Goal: Information Seeking & Learning: Check status

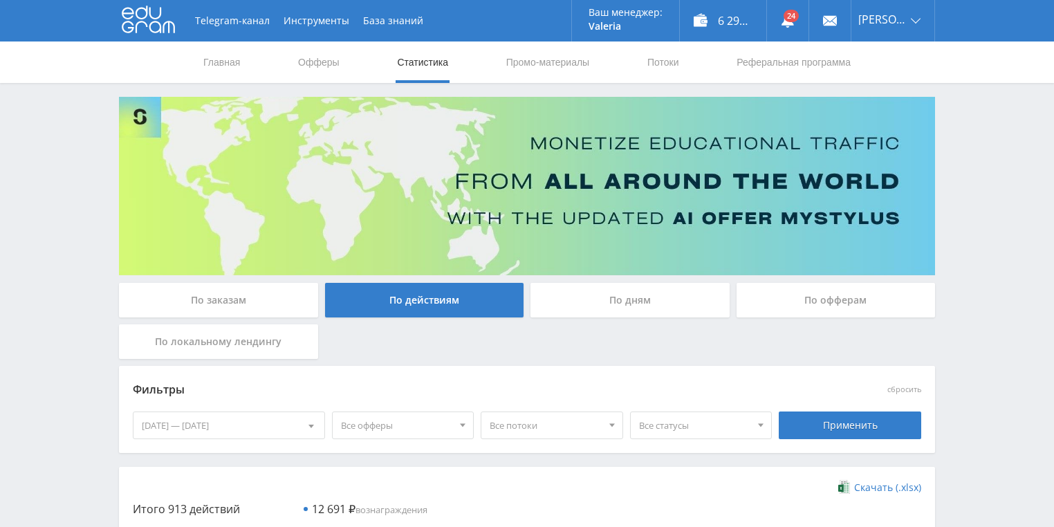
scroll to position [166, 0]
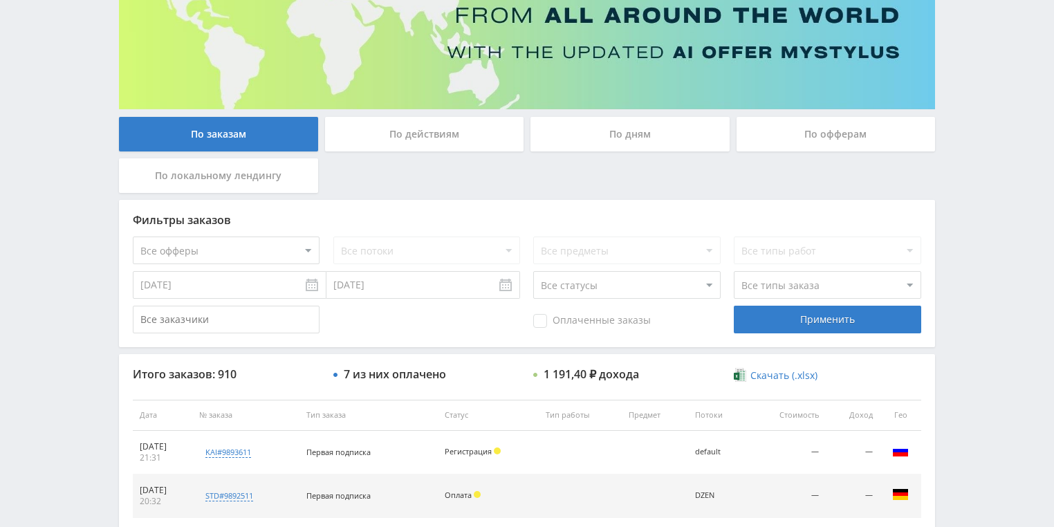
click at [414, 142] on div "По действиям" at bounding box center [424, 134] width 199 height 35
click at [0, 0] on input "По действиям" at bounding box center [0, 0] width 0 height 0
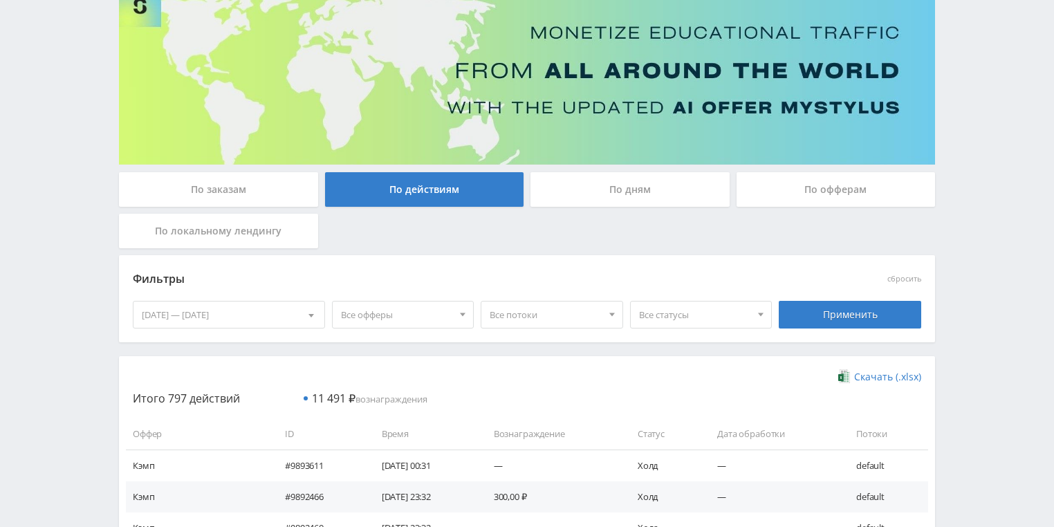
click at [586, 183] on div "По дням" at bounding box center [630, 189] width 199 height 35
click at [0, 0] on input "По дням" at bounding box center [0, 0] width 0 height 0
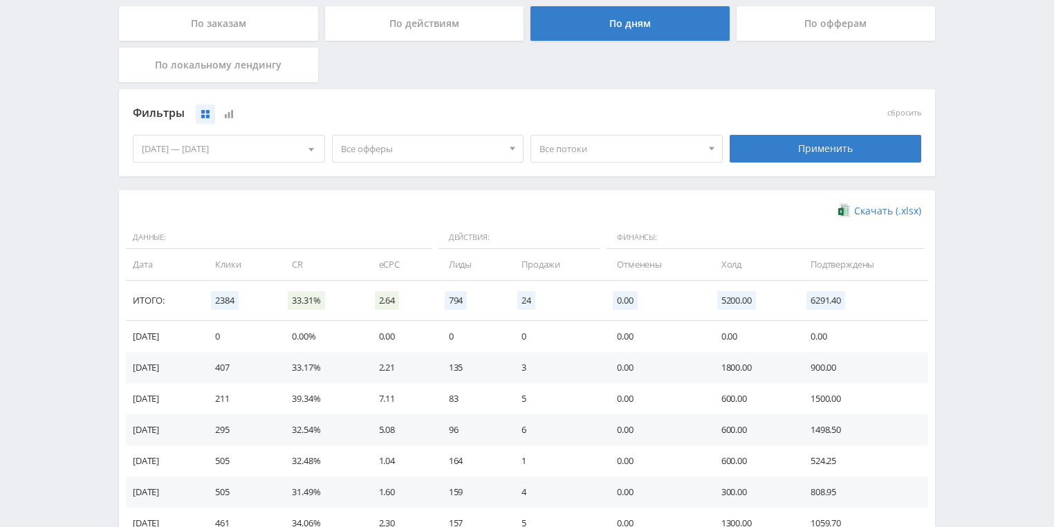
scroll to position [332, 0]
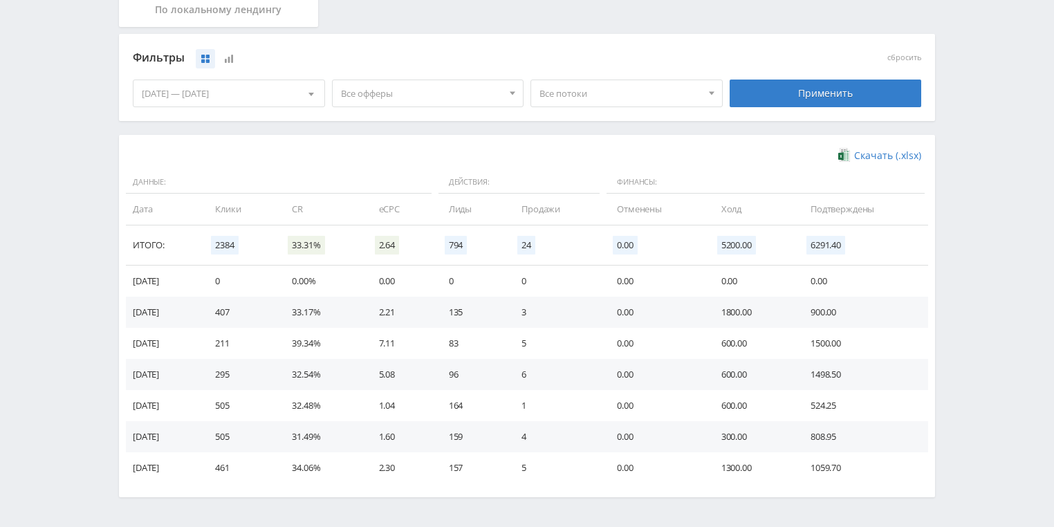
click at [626, 99] on span "Все потоки" at bounding box center [621, 93] width 162 height 26
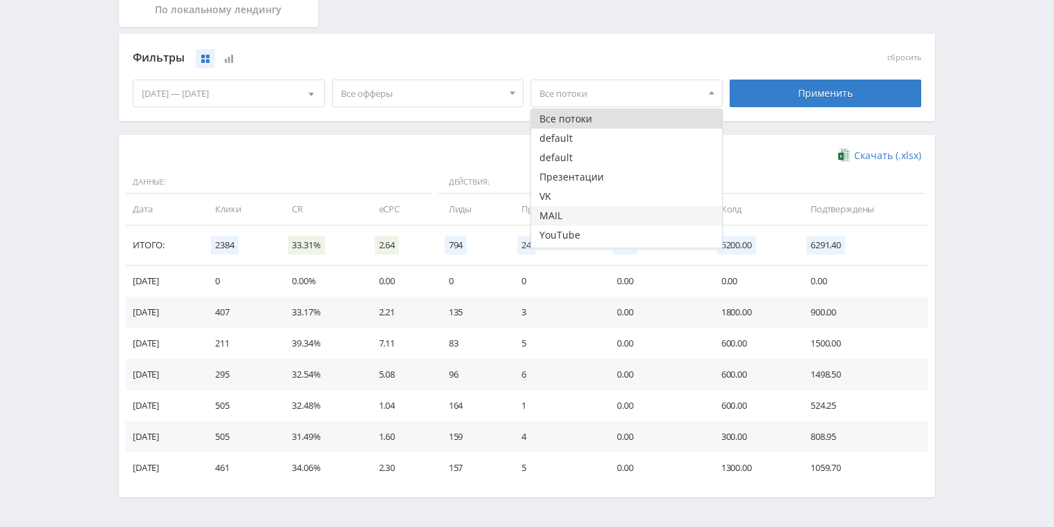
click at [562, 206] on button "MAIL" at bounding box center [626, 215] width 191 height 19
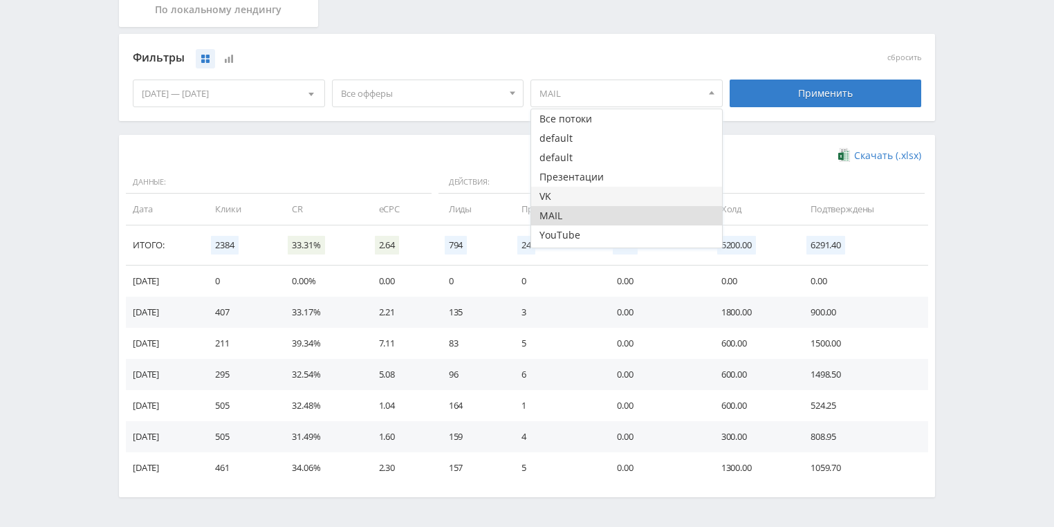
click at [569, 194] on button "VK" at bounding box center [626, 196] width 191 height 19
click at [569, 216] on button "MAIL" at bounding box center [626, 215] width 191 height 19
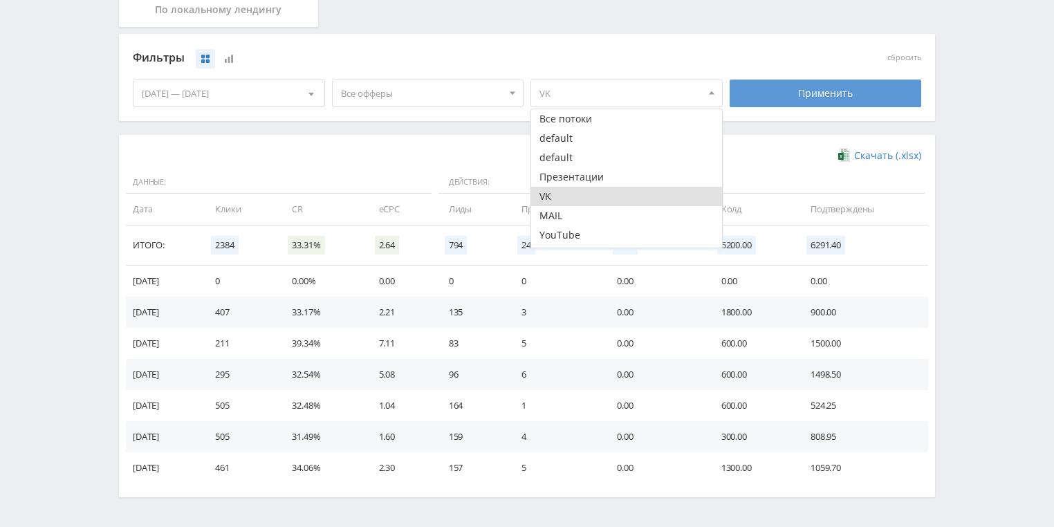
click at [797, 100] on div "Применить" at bounding box center [826, 94] width 192 height 28
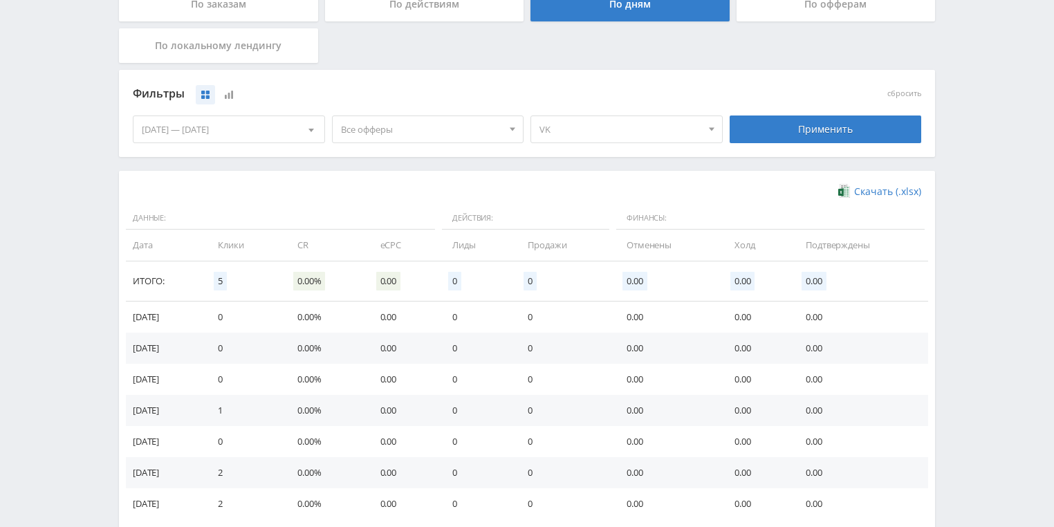
scroll to position [277, 0]
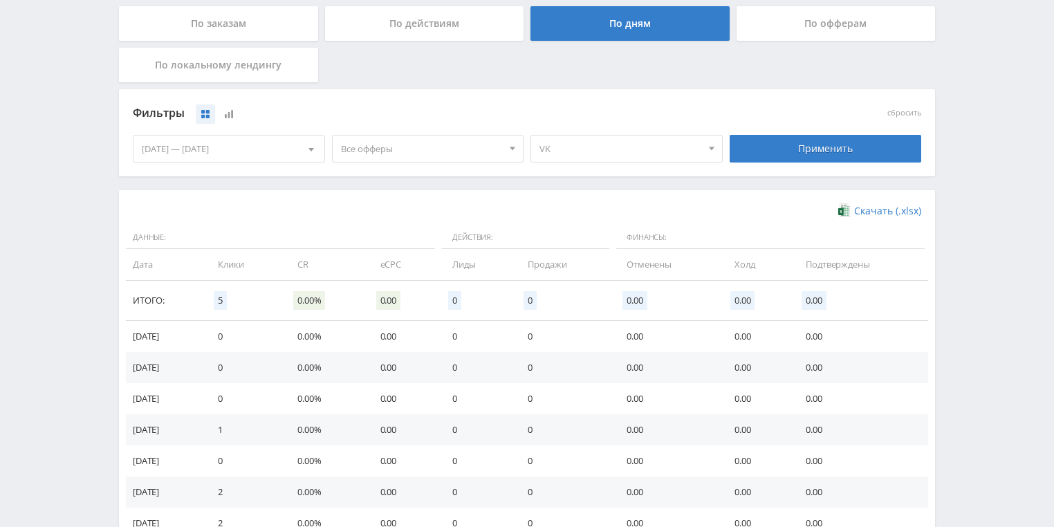
click at [599, 144] on span "VK" at bounding box center [621, 149] width 162 height 26
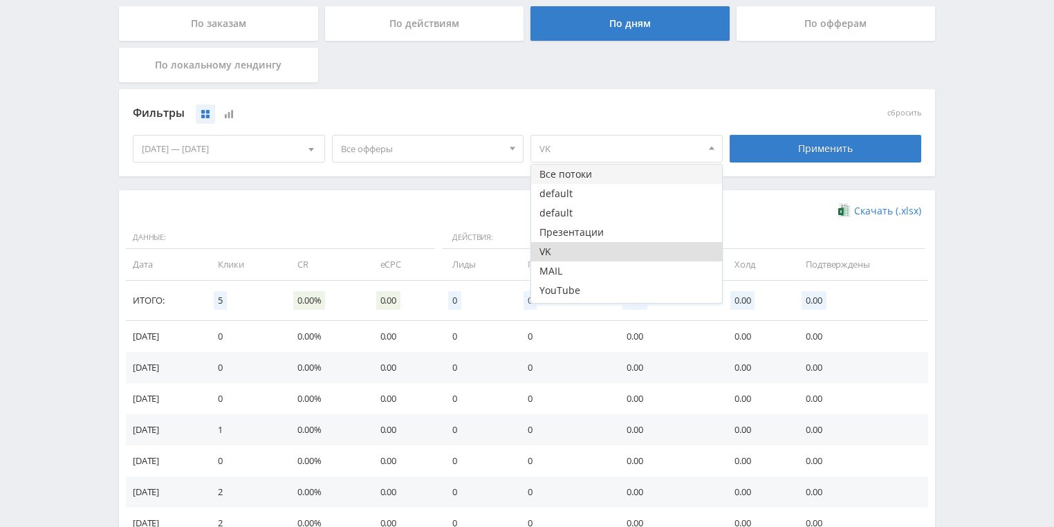
click at [586, 171] on button "Все потоки" at bounding box center [626, 174] width 191 height 19
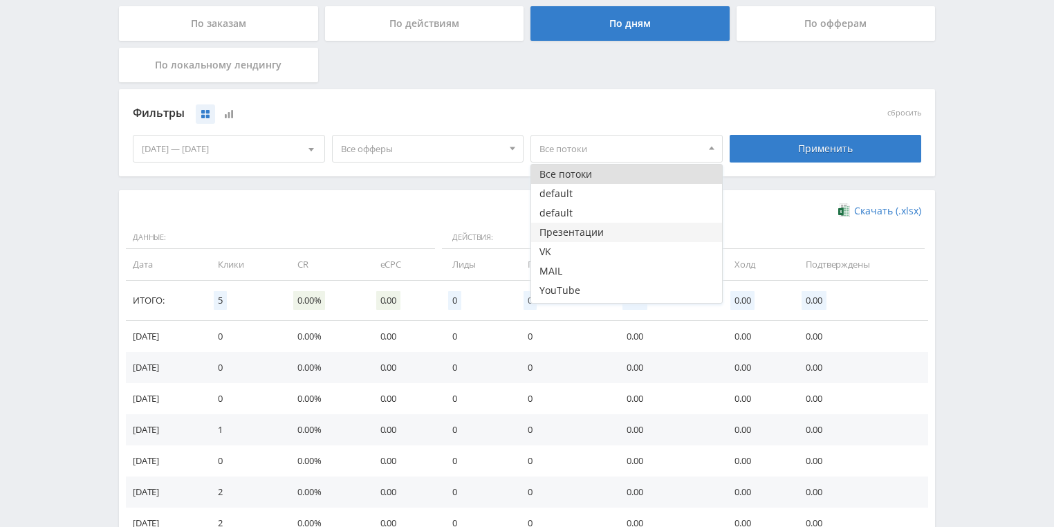
scroll to position [0, 0]
click at [554, 254] on button "VK" at bounding box center [626, 251] width 191 height 19
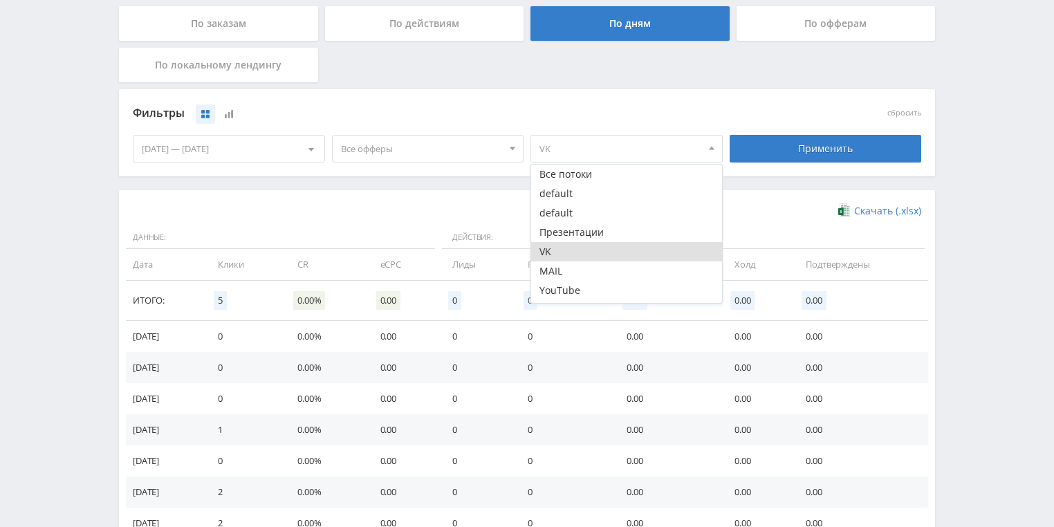
click at [555, 254] on button "VK" at bounding box center [626, 251] width 191 height 19
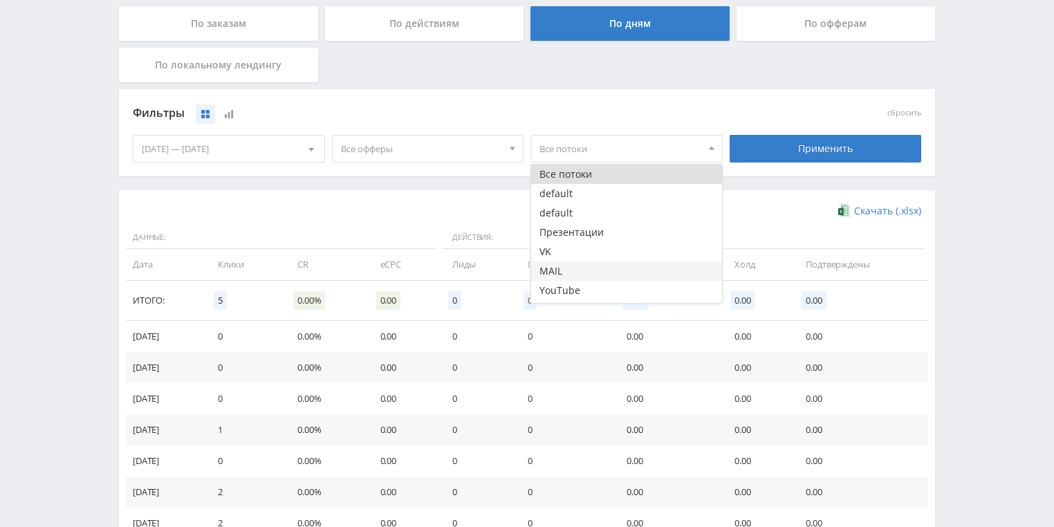
click at [555, 268] on button "MAIL" at bounding box center [626, 271] width 191 height 19
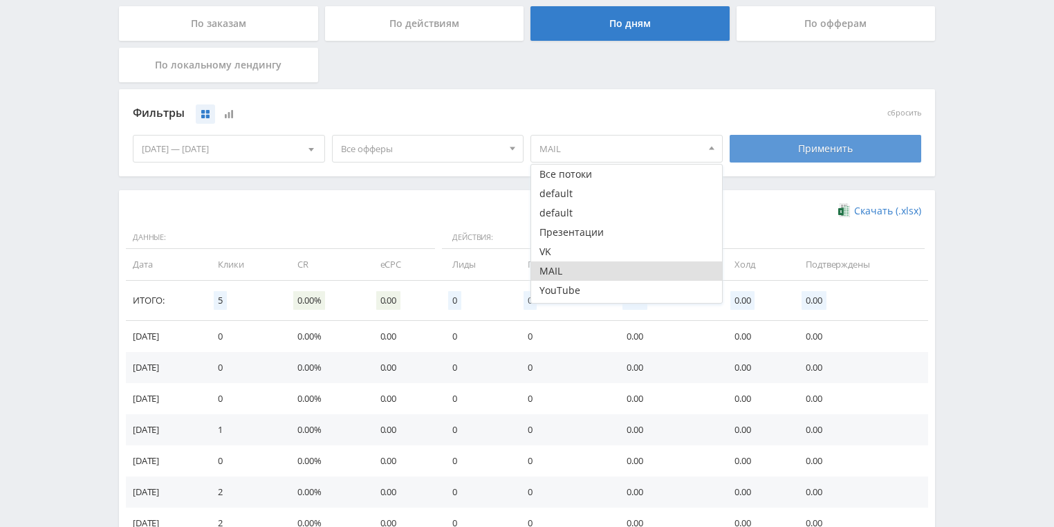
click at [782, 160] on div "Применить" at bounding box center [826, 149] width 192 height 28
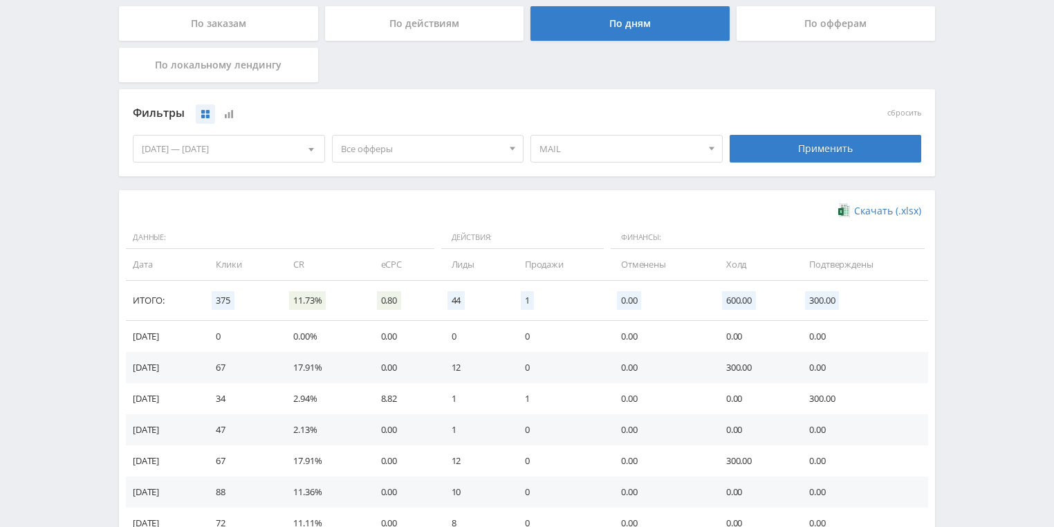
scroll to position [221, 0]
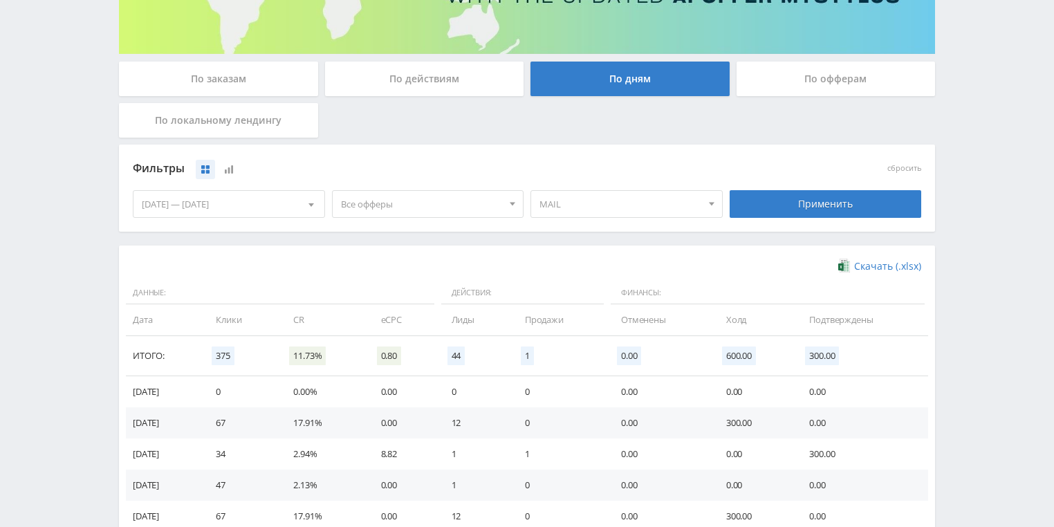
click at [614, 208] on span "MAIL" at bounding box center [621, 204] width 162 height 26
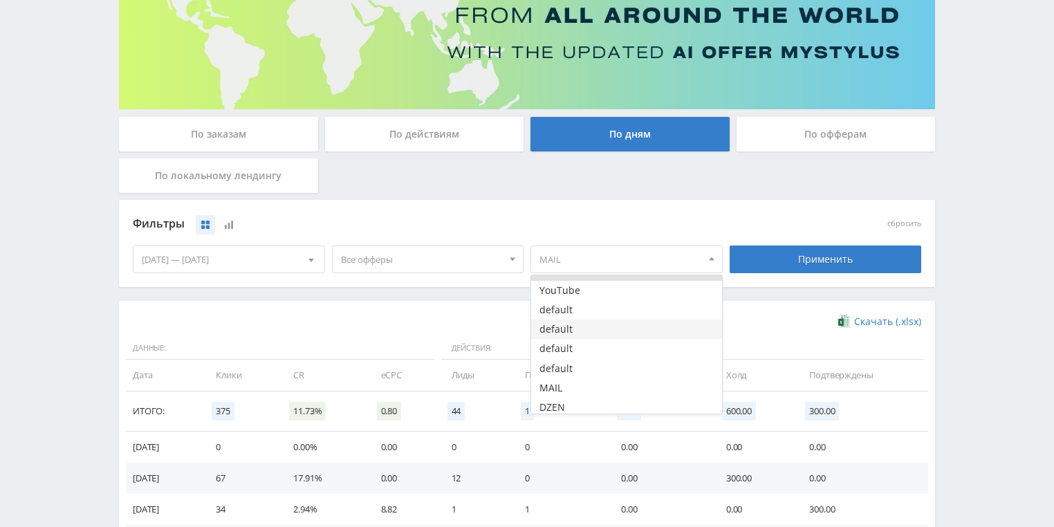
scroll to position [114, 0]
click at [573, 403] on button "DZEN" at bounding box center [626, 403] width 191 height 19
click at [565, 407] on button "DZEN" at bounding box center [626, 403] width 191 height 19
click at [688, 255] on span "MAIL" at bounding box center [621, 259] width 162 height 26
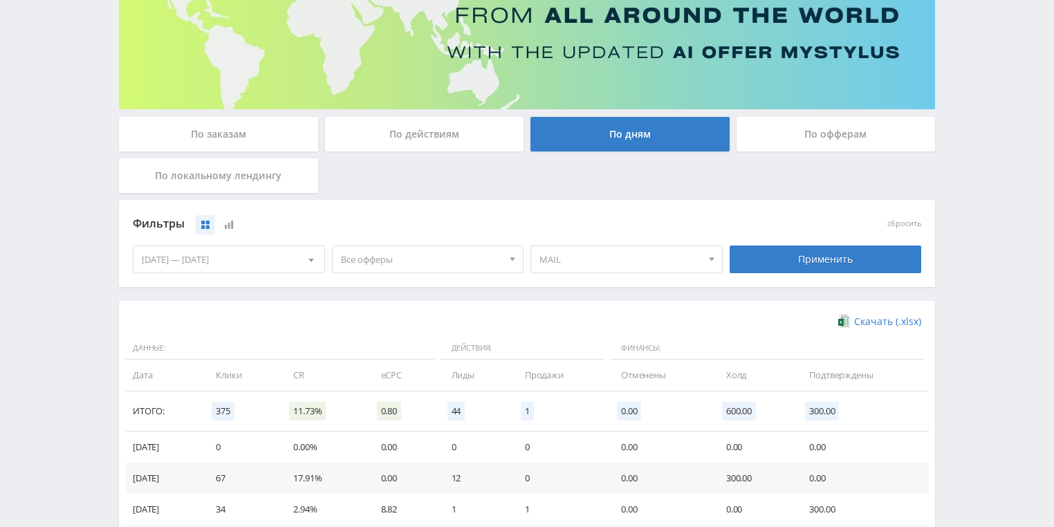
click at [656, 266] on span "MAIL" at bounding box center [621, 259] width 162 height 26
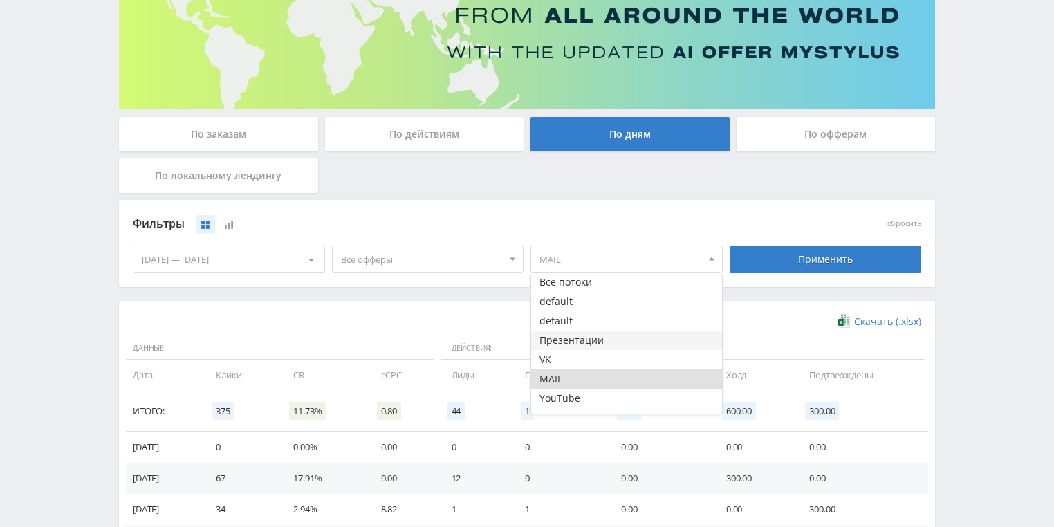
scroll to position [0, 0]
click at [561, 382] on button "MAIL" at bounding box center [626, 381] width 191 height 19
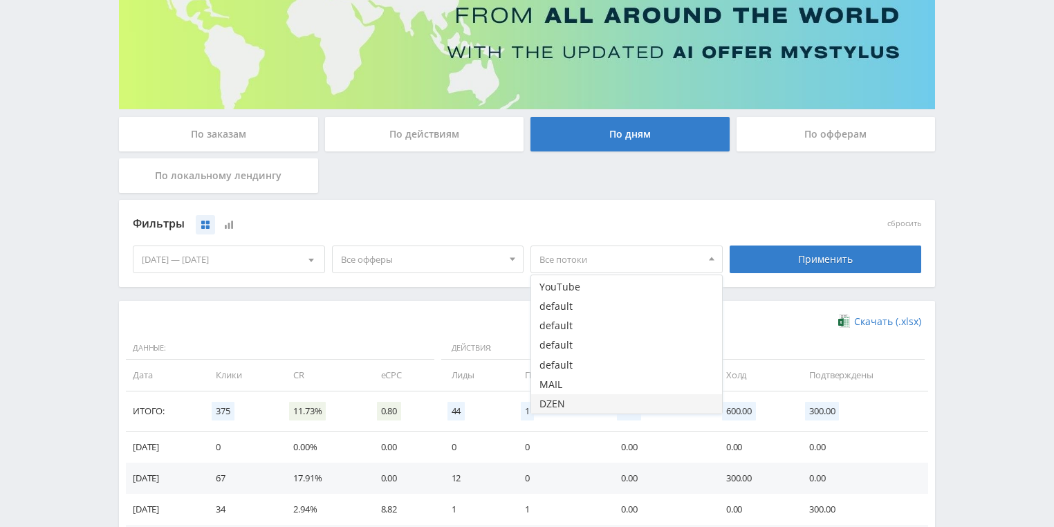
click at [551, 410] on button "DZEN" at bounding box center [626, 403] width 191 height 19
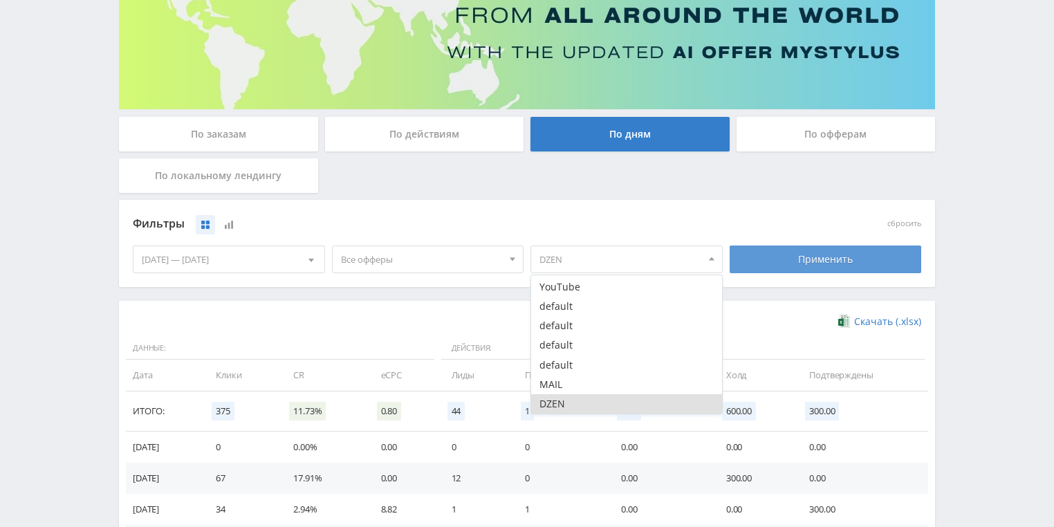
click at [807, 257] on div "Применить" at bounding box center [826, 260] width 192 height 28
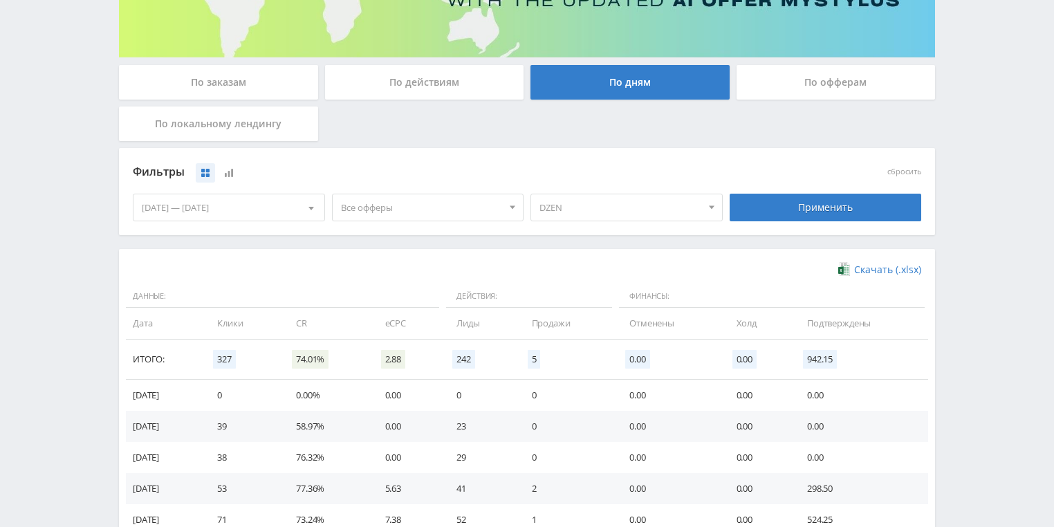
scroll to position [211, 0]
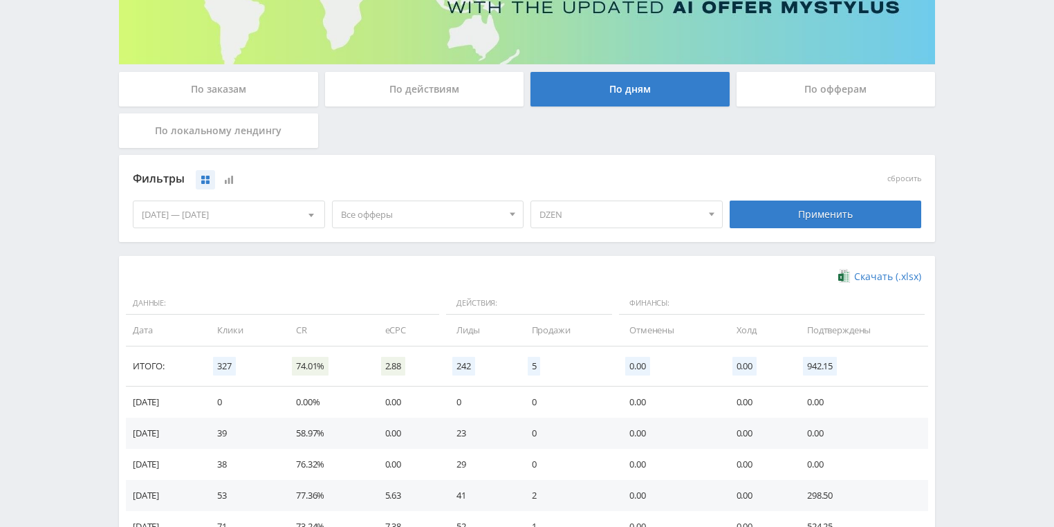
click at [589, 209] on span "DZEN" at bounding box center [621, 214] width 162 height 26
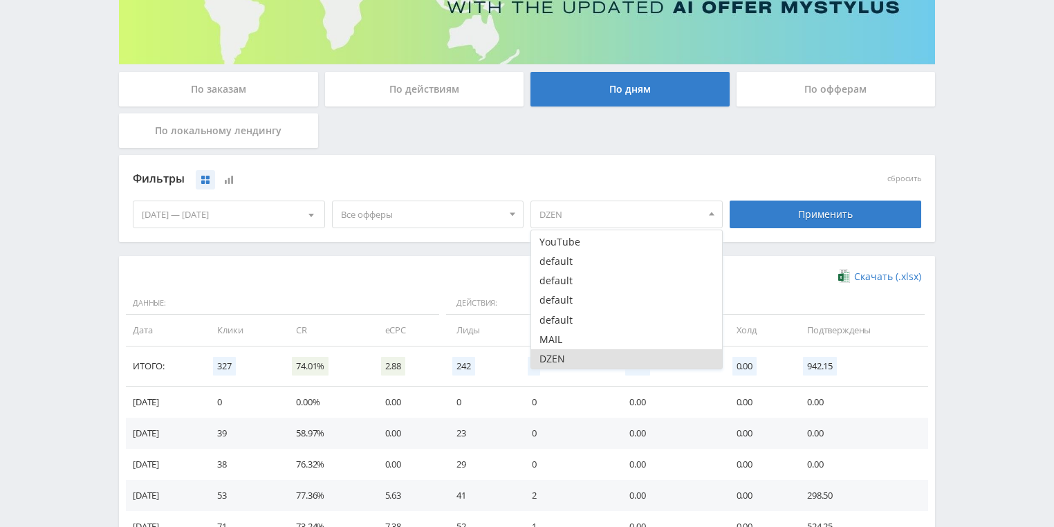
click at [560, 356] on button "DZEN" at bounding box center [626, 358] width 191 height 19
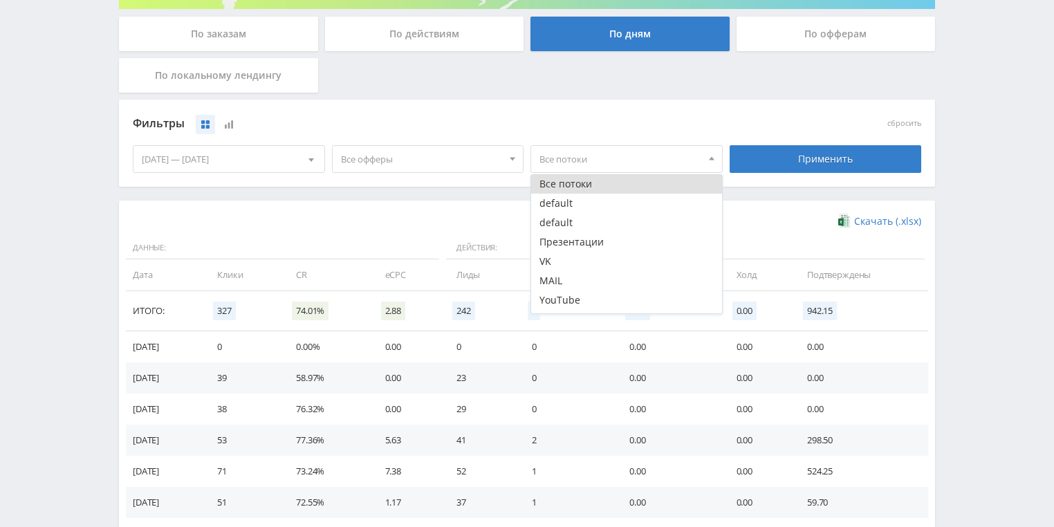
scroll to position [0, 0]
click at [580, 298] on button "YouTube" at bounding box center [626, 300] width 191 height 19
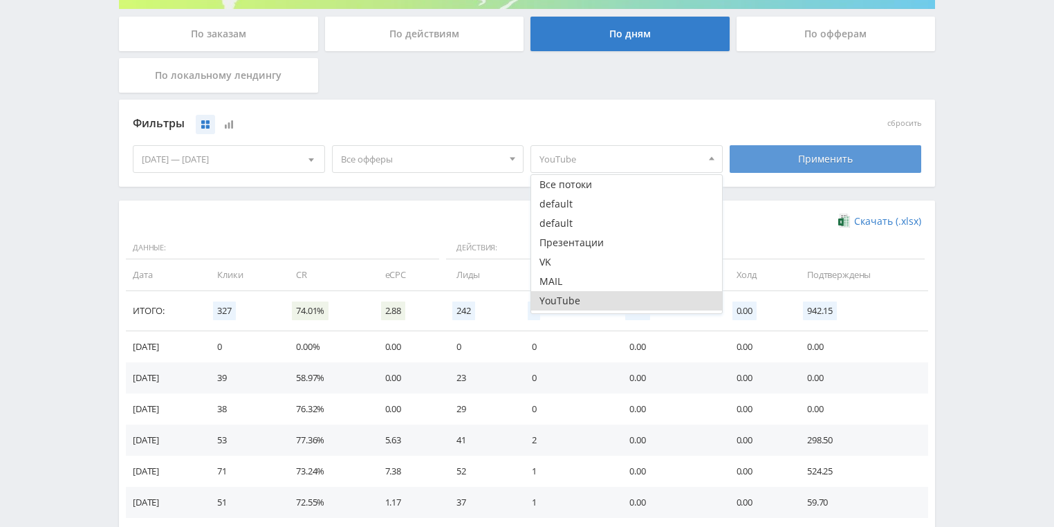
click at [776, 167] on div "Применить" at bounding box center [826, 159] width 192 height 28
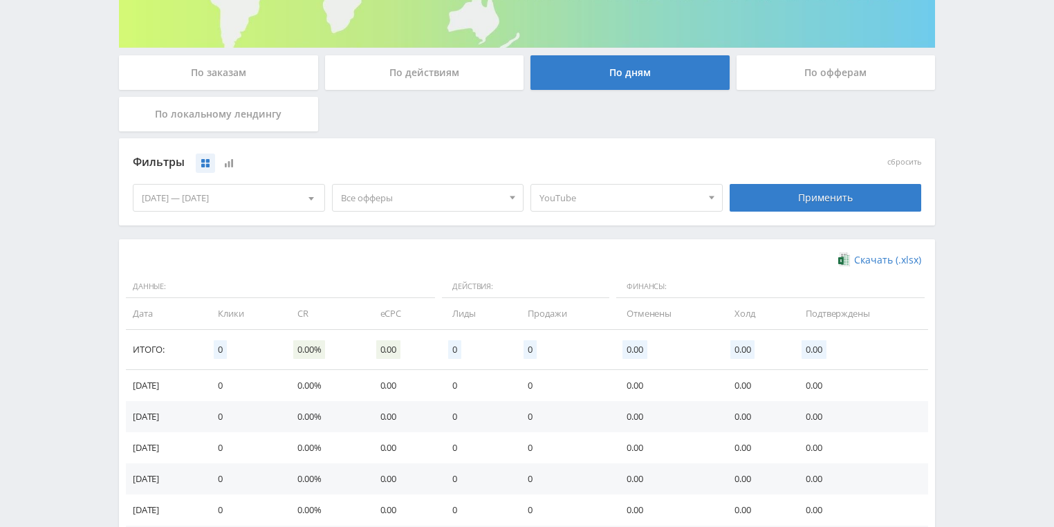
scroll to position [211, 0]
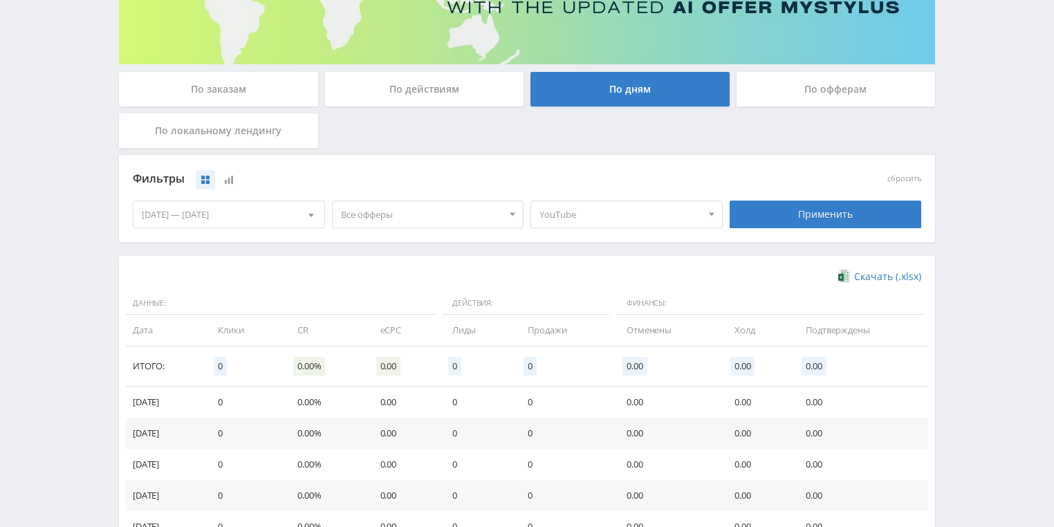
click at [636, 214] on span "YouTube" at bounding box center [621, 214] width 162 height 26
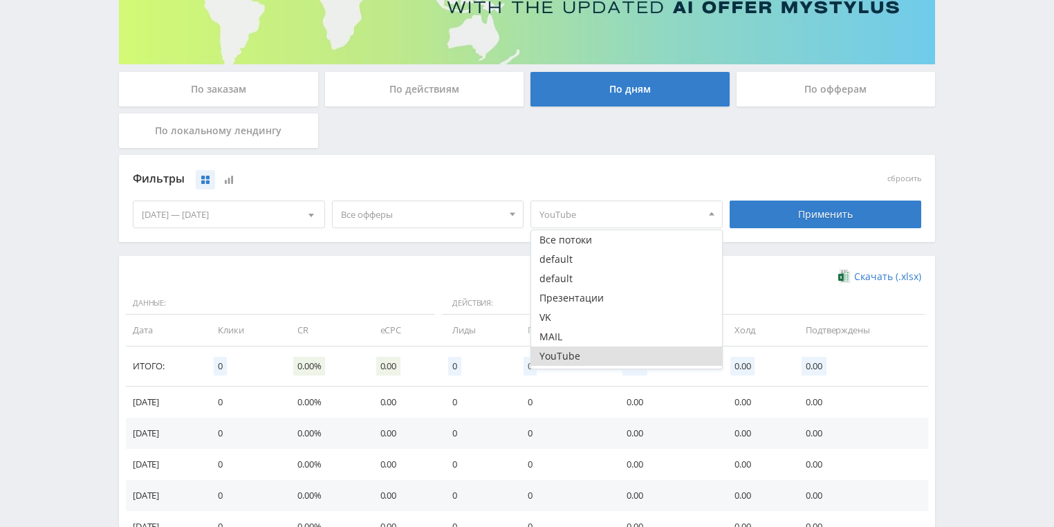
click at [579, 357] on button "YouTube" at bounding box center [626, 356] width 191 height 19
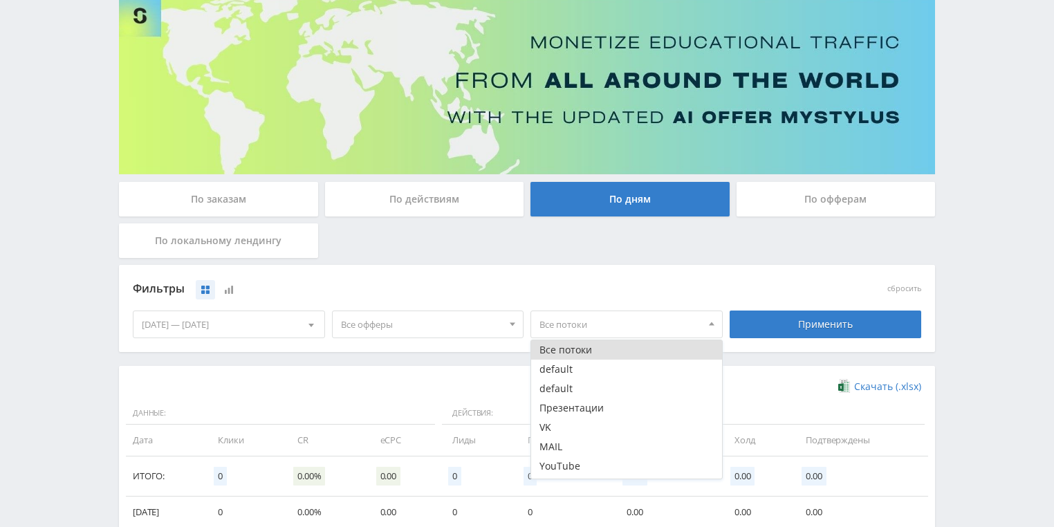
scroll to position [100, 0]
click at [587, 253] on div "По заказам По действиям По дням По офферам По локальному лендингу" at bounding box center [527, 224] width 823 height 83
